Goal: Transaction & Acquisition: Purchase product/service

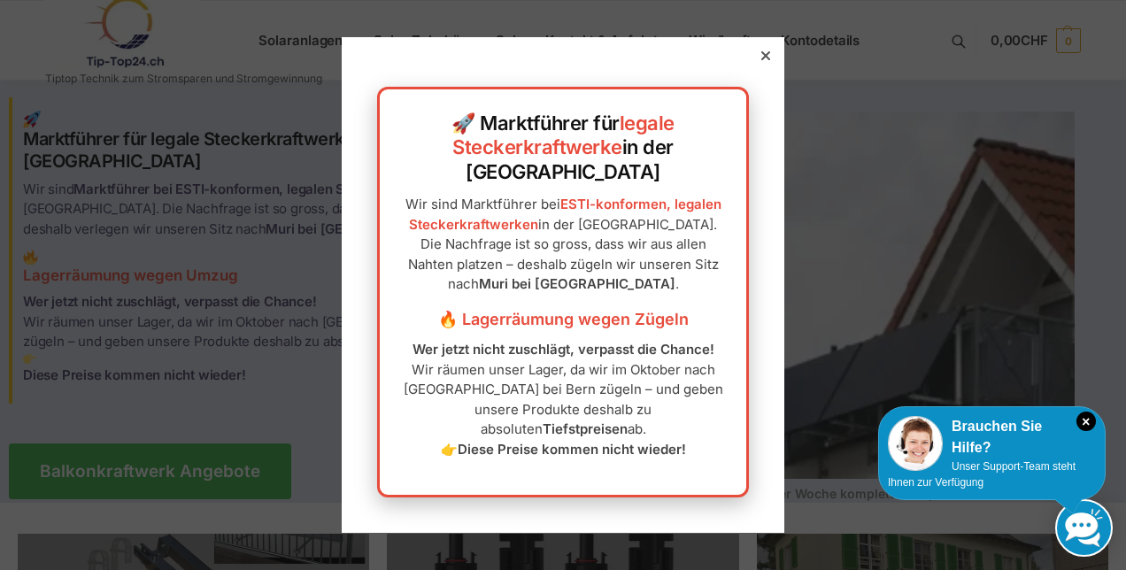
click at [761, 60] on icon at bounding box center [765, 55] width 9 height 9
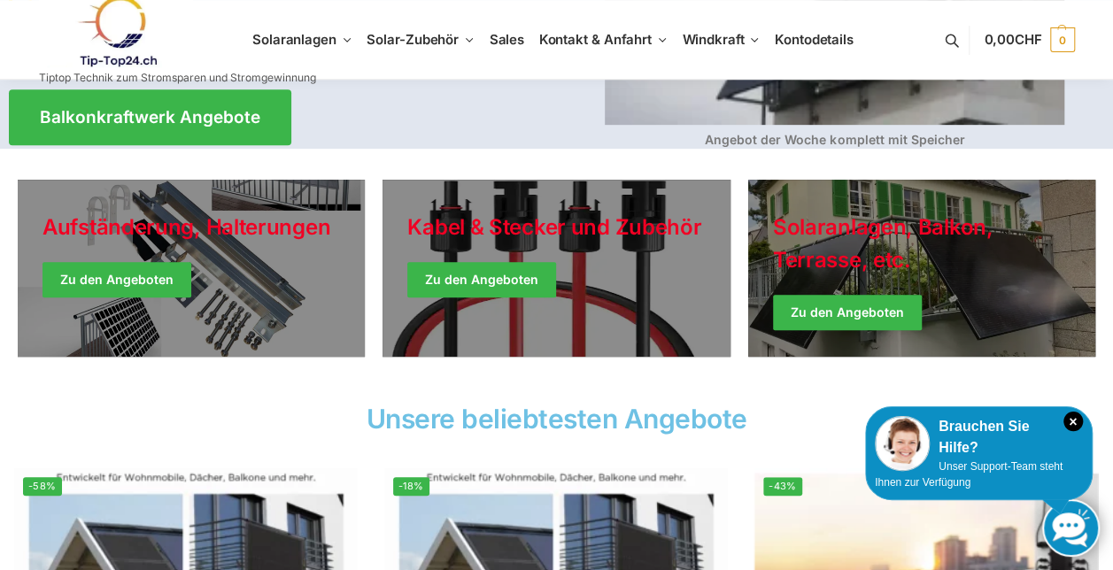
scroll to position [531, 0]
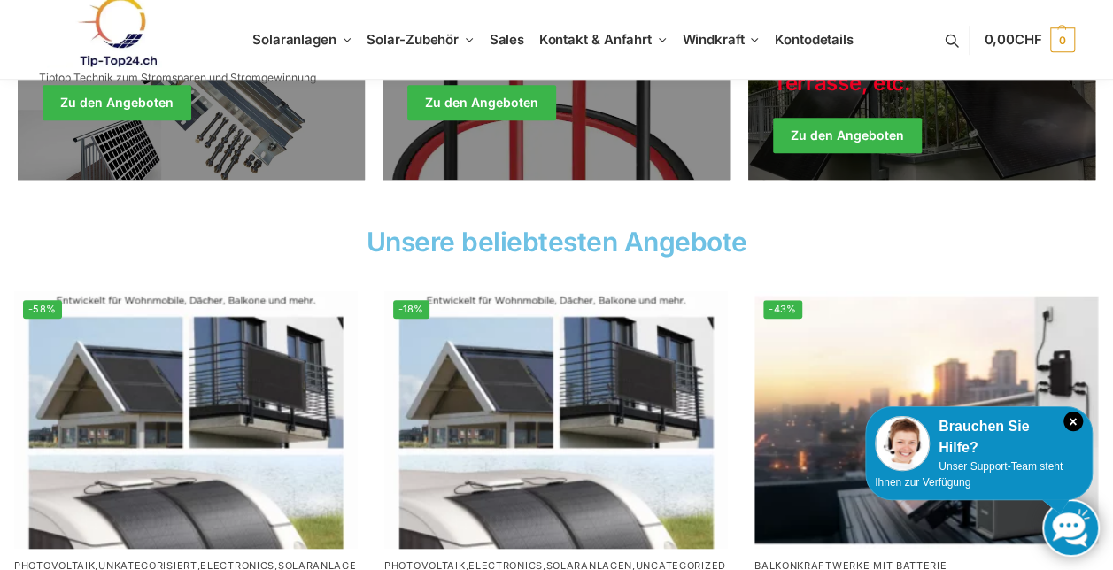
click at [845, 136] on link "Winter Jackets" at bounding box center [921, 91] width 347 height 177
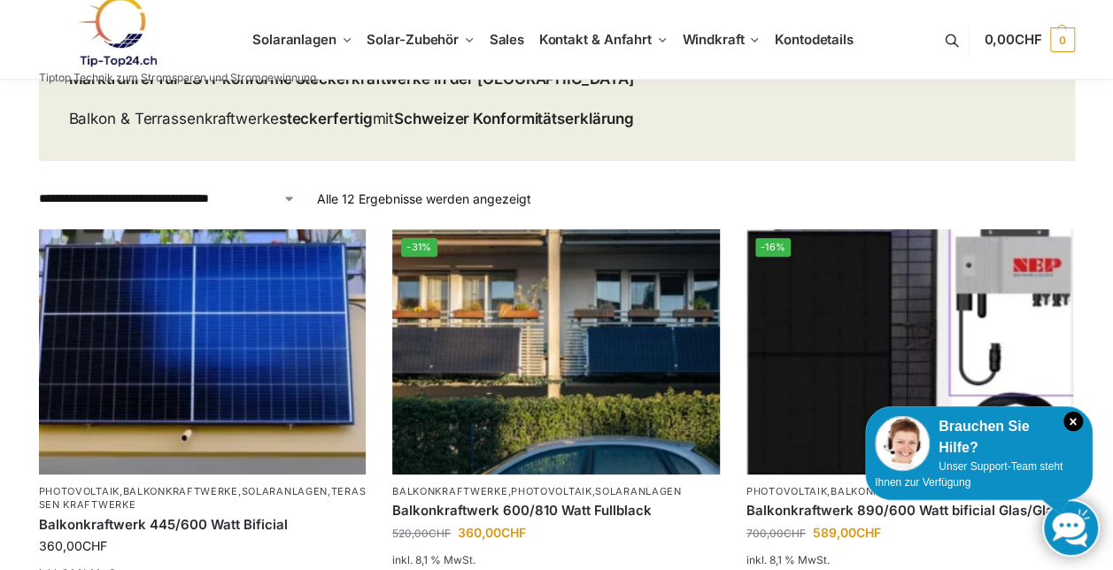
scroll to position [266, 0]
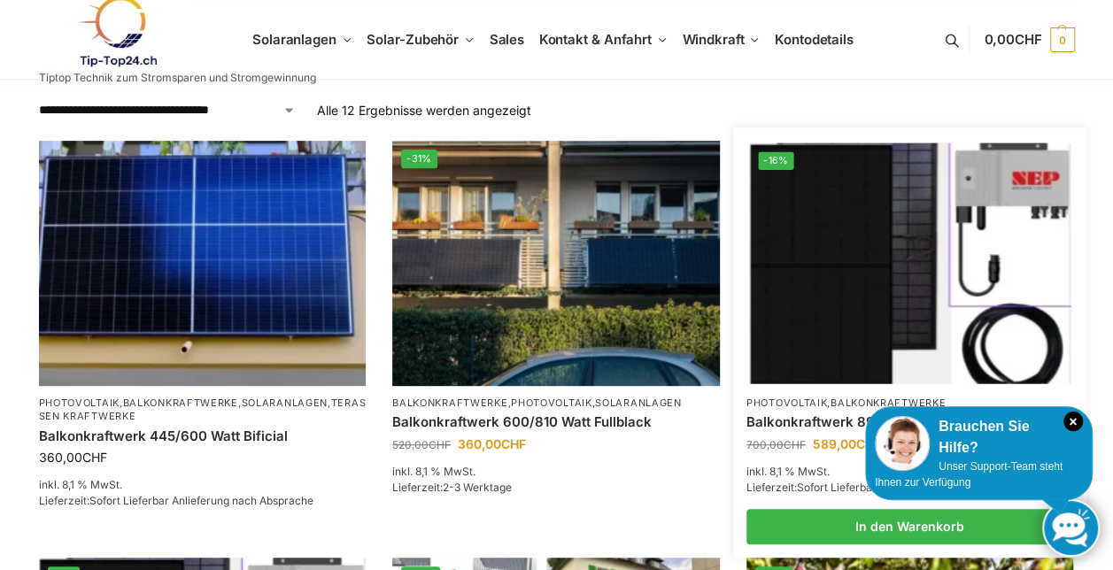
click at [813, 386] on li "-16% Photovoltaik , Balkonkraftwerke Balkonkraftwerk 890/600 Watt bificial Glas…" at bounding box center [910, 343] width 354 height 404
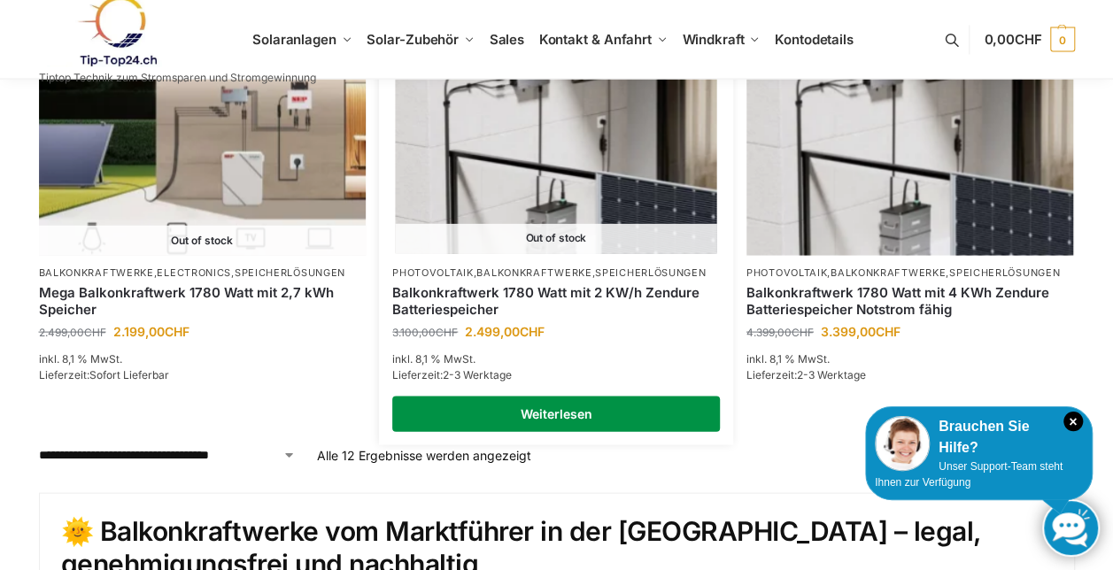
scroll to position [1770, 0]
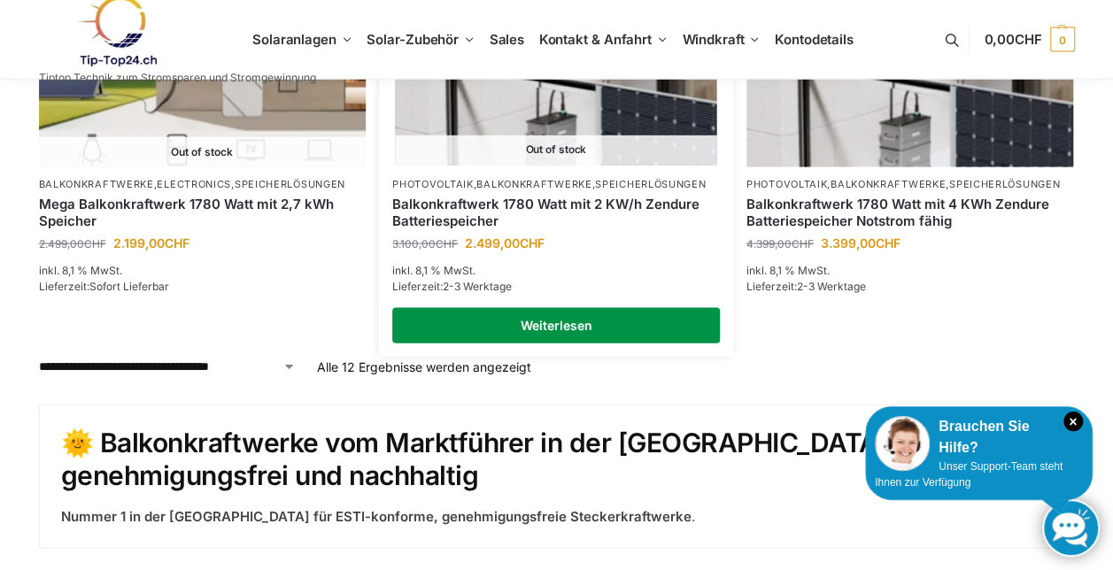
click at [469, 330] on link "Weiterlesen" at bounding box center [556, 325] width 328 height 35
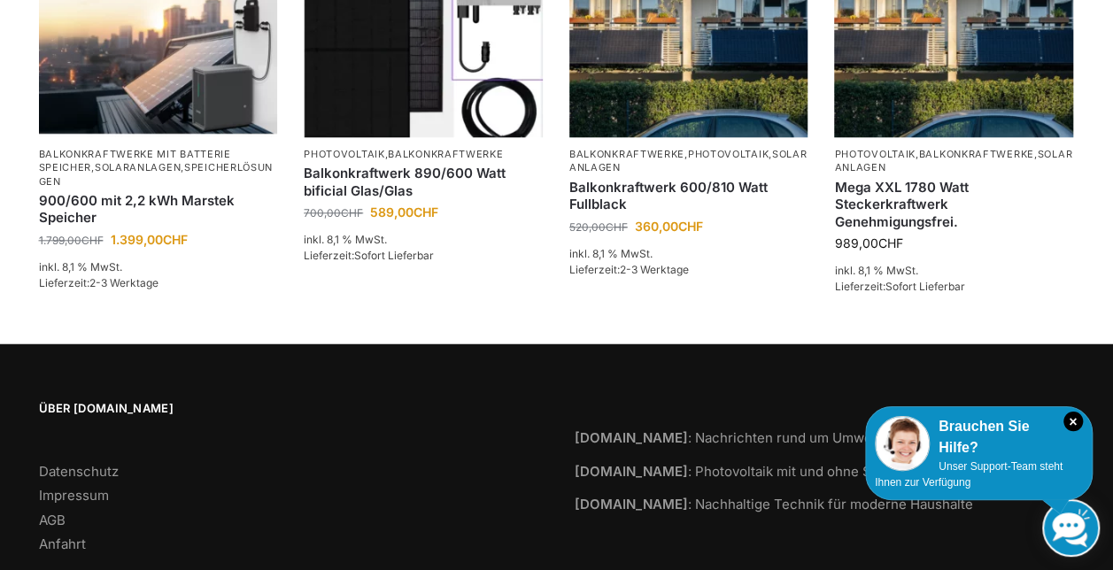
scroll to position [3775, 0]
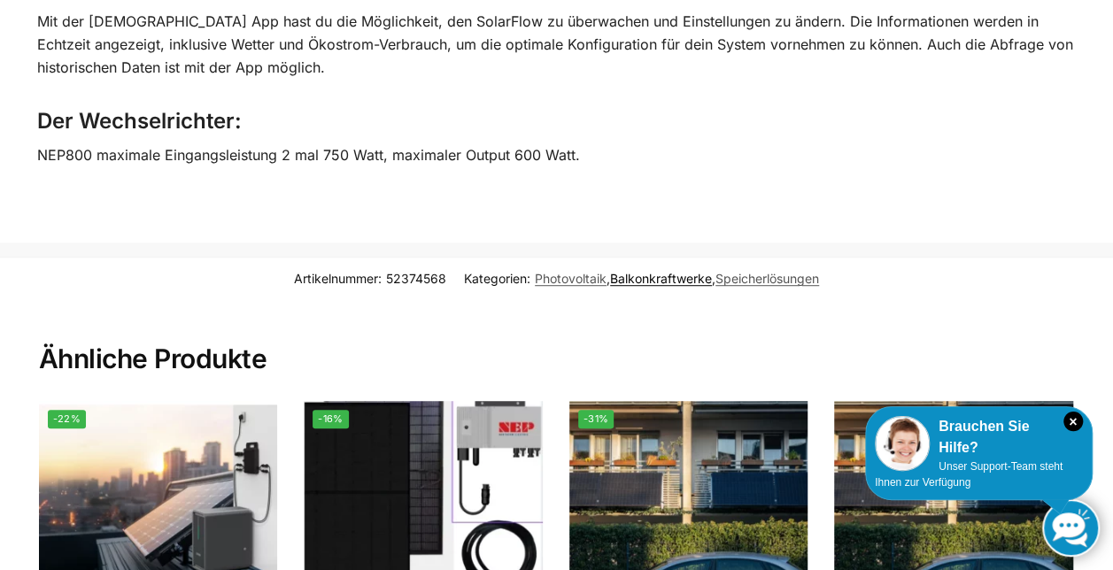
click at [653, 271] on link "Balkonkraftwerke" at bounding box center [661, 278] width 102 height 15
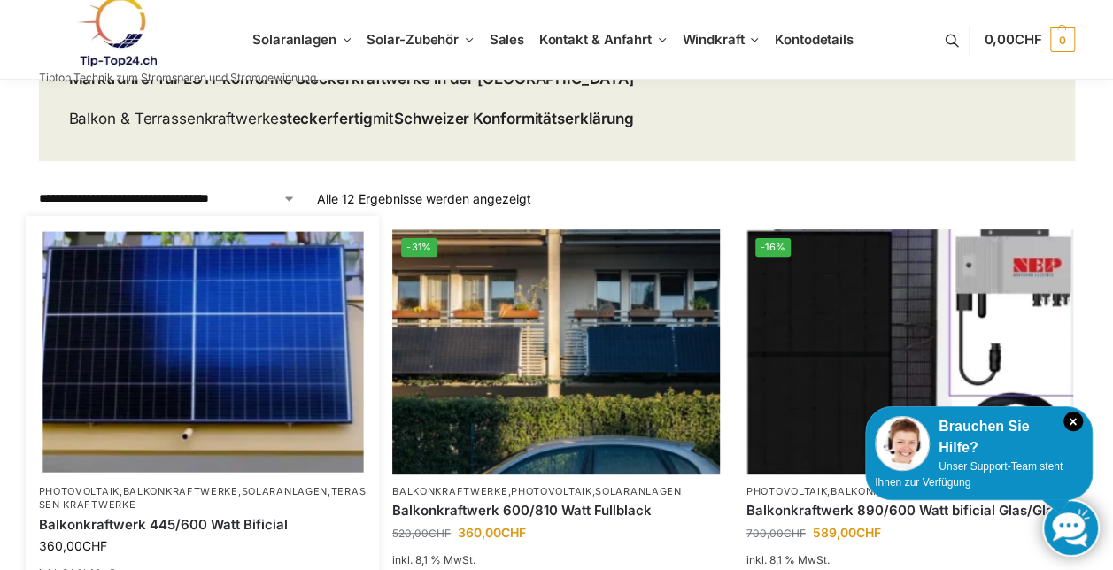
scroll to position [266, 0]
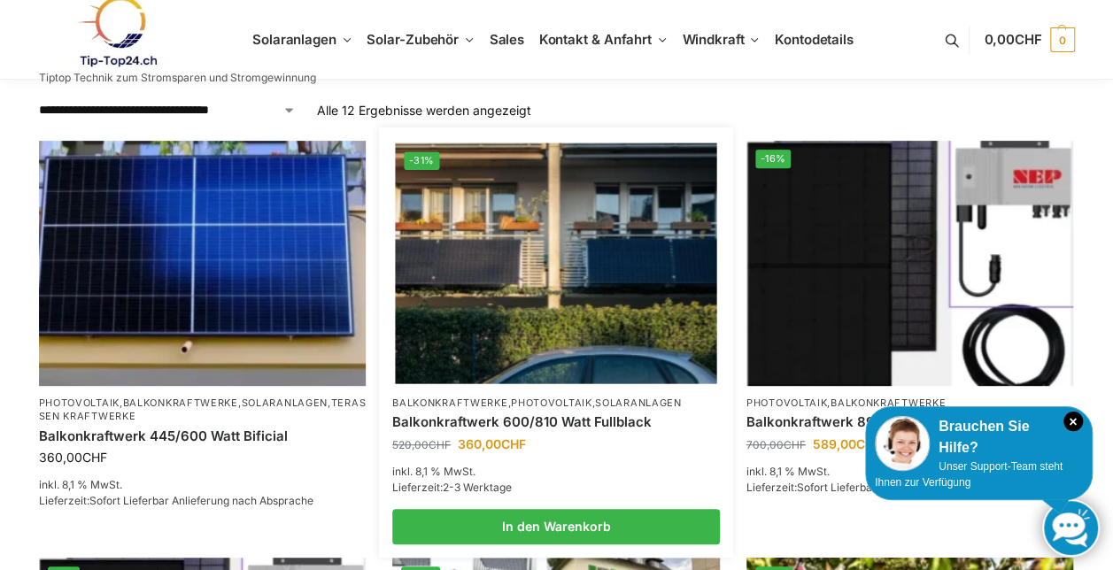
click at [450, 267] on img at bounding box center [555, 263] width 321 height 241
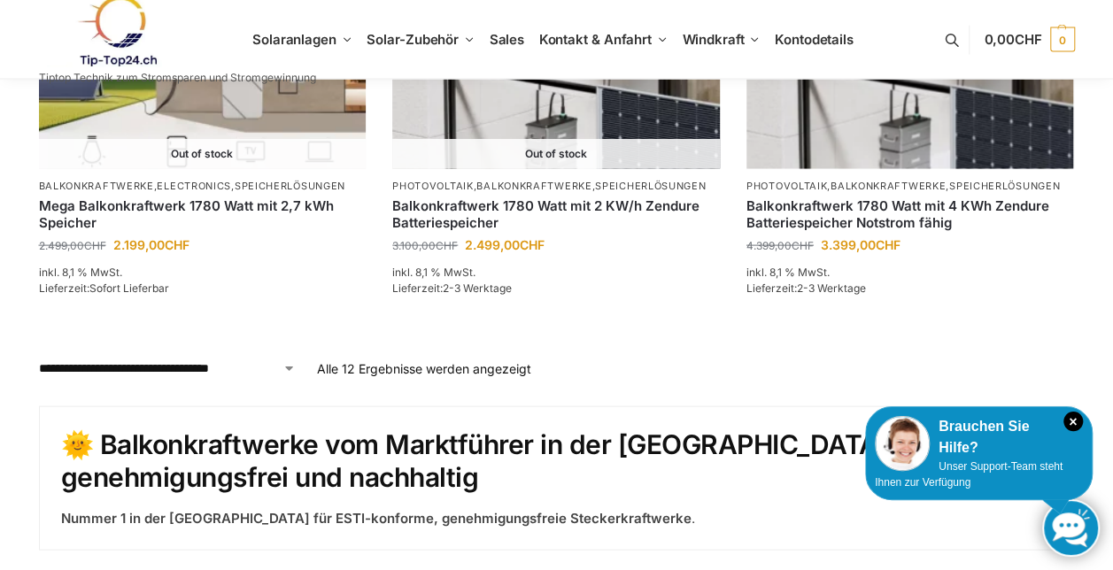
scroll to position [1770, 0]
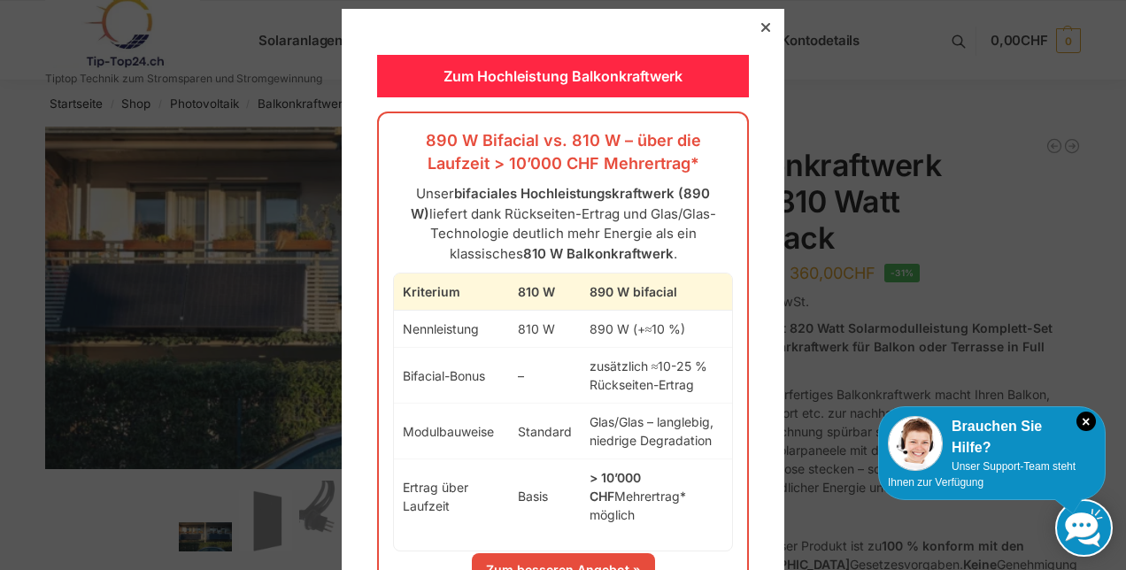
click at [761, 24] on icon at bounding box center [765, 27] width 9 height 9
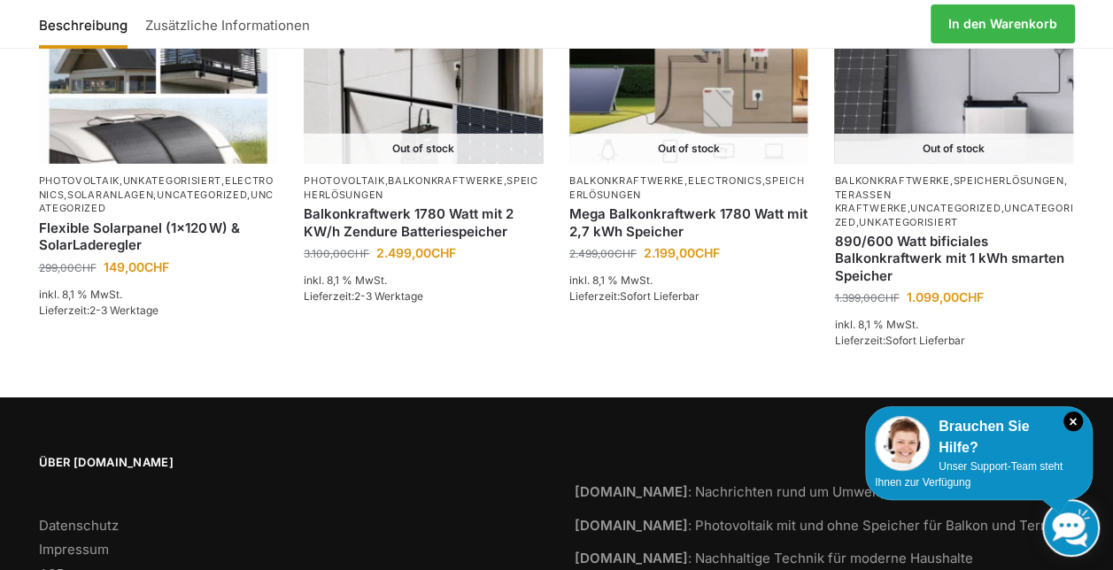
scroll to position [2965, 0]
